Goal: Check status: Check status

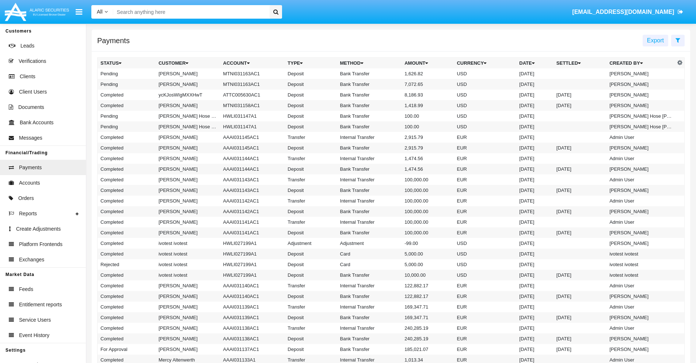
click at [678, 40] on icon at bounding box center [678, 40] width 5 height 6
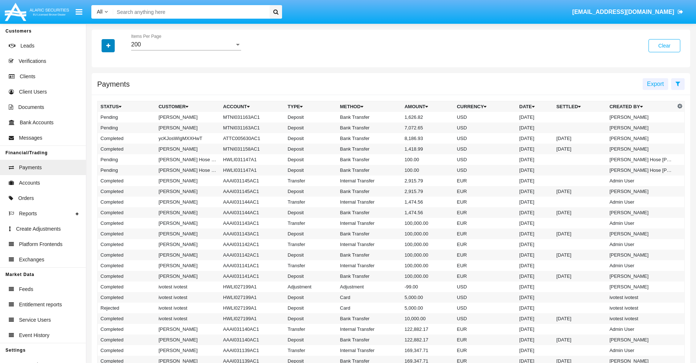
click at [108, 45] on icon "button" at bounding box center [108, 45] width 4 height 5
click at [114, 61] on span "Status" at bounding box center [114, 60] width 16 height 9
click at [100, 64] on input "Status" at bounding box center [100, 64] width 0 height 0
checkbox input "true"
click at [108, 45] on icon "button" at bounding box center [108, 45] width 4 height 5
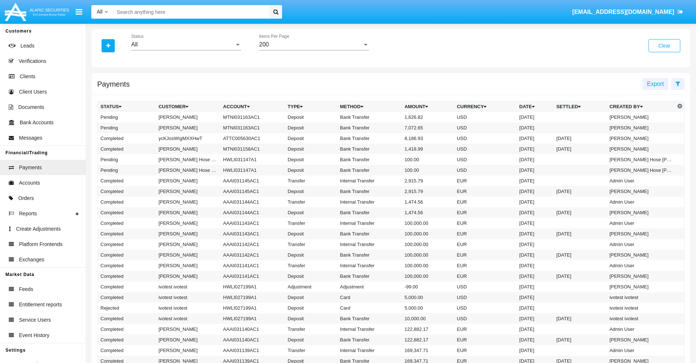
click at [186, 45] on div "All" at bounding box center [182, 44] width 103 height 7
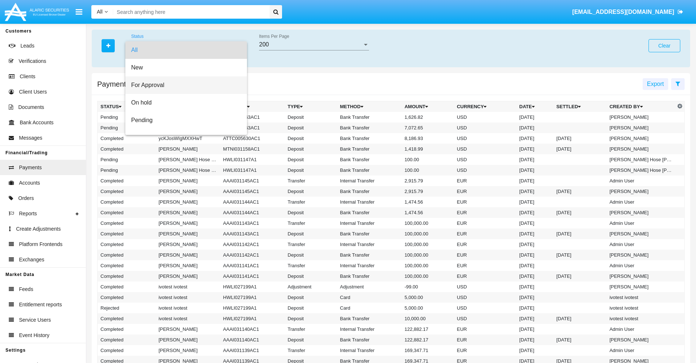
click at [183, 85] on span "For Approval" at bounding box center [186, 85] width 110 height 18
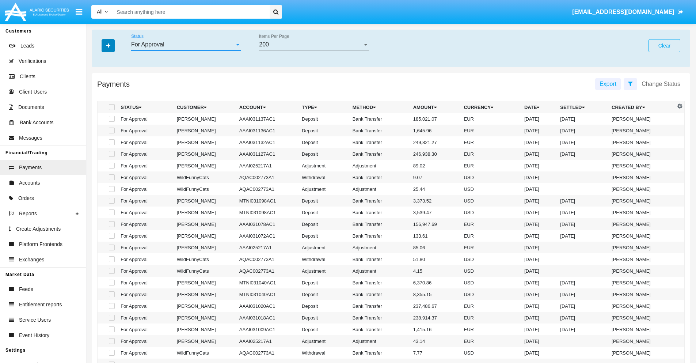
click at [108, 45] on icon "button" at bounding box center [108, 45] width 4 height 5
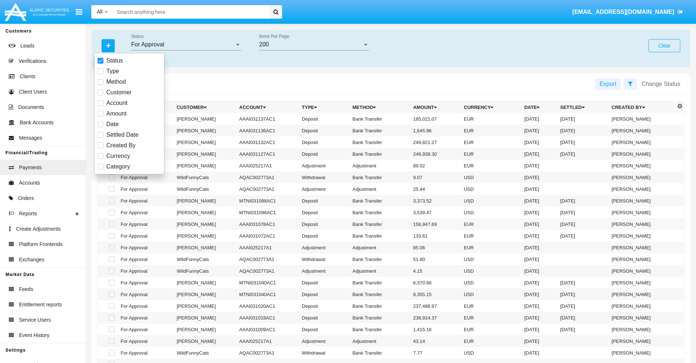
click at [118, 156] on span "Currency" at bounding box center [118, 156] width 24 height 9
click at [100, 159] on input "Currency" at bounding box center [100, 159] width 0 height 0
checkbox input "true"
click at [108, 45] on icon "button" at bounding box center [108, 45] width 4 height 5
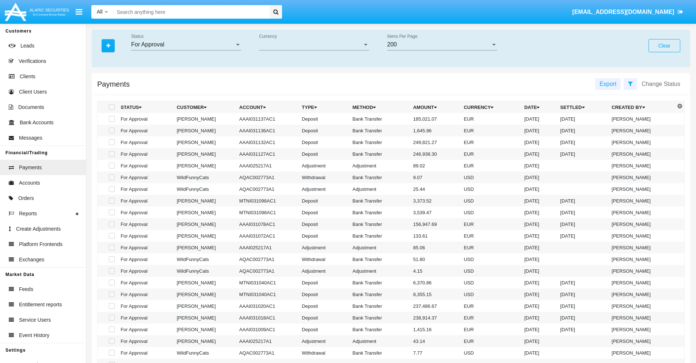
click at [314, 45] on span "Currency" at bounding box center [310, 44] width 103 height 7
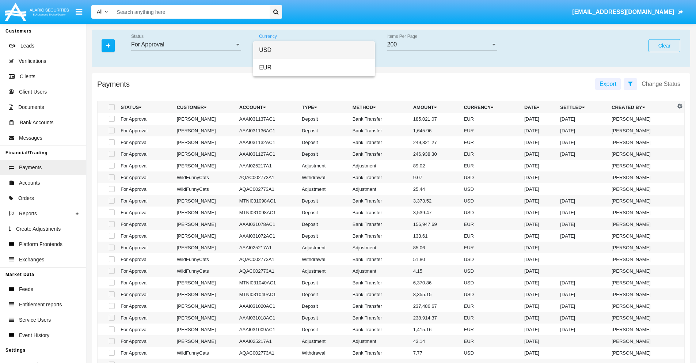
click at [314, 50] on span "USD" at bounding box center [314, 50] width 110 height 18
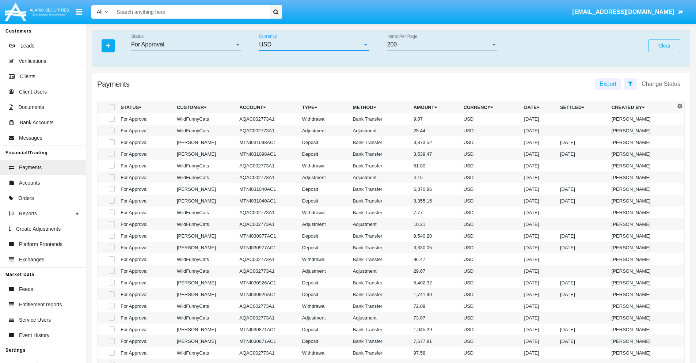
click at [111, 119] on span at bounding box center [112, 119] width 6 height 6
click at [111, 122] on input "checkbox" at bounding box center [111, 122] width 0 height 0
checkbox input "true"
click at [111, 130] on span at bounding box center [112, 131] width 6 height 6
click at [111, 133] on input "checkbox" at bounding box center [111, 133] width 0 height 0
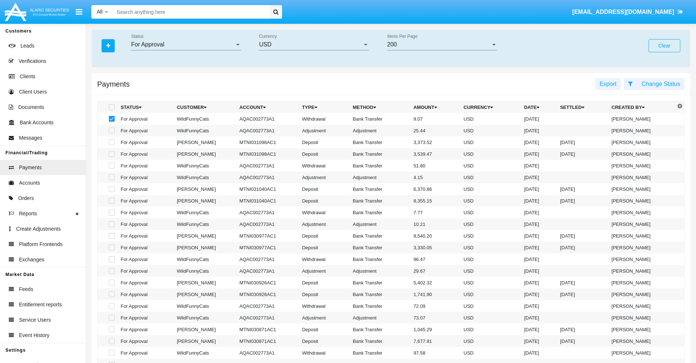
checkbox input "true"
